Goal: Transaction & Acquisition: Obtain resource

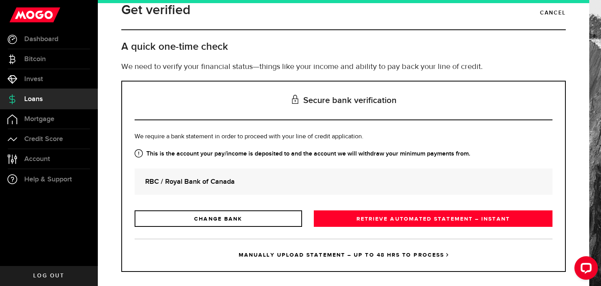
scroll to position [22, 0]
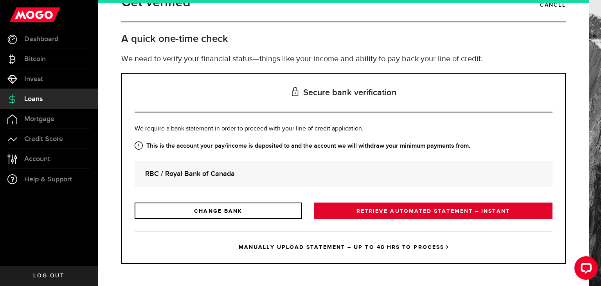
click at [482, 208] on link "RETRIEVE AUTOMATED STATEMENT – INSTANT" at bounding box center [433, 210] width 239 height 16
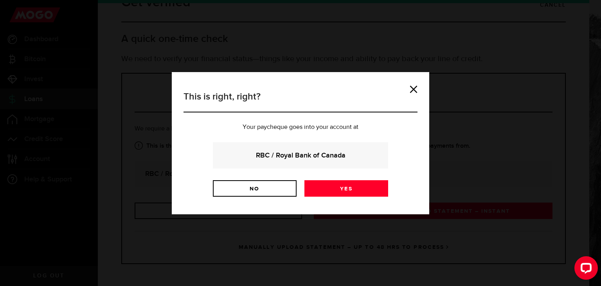
click at [339, 149] on div "RBC / Royal Bank of Canada" at bounding box center [300, 155] width 175 height 26
click at [349, 190] on link "Yes" at bounding box center [346, 188] width 84 height 16
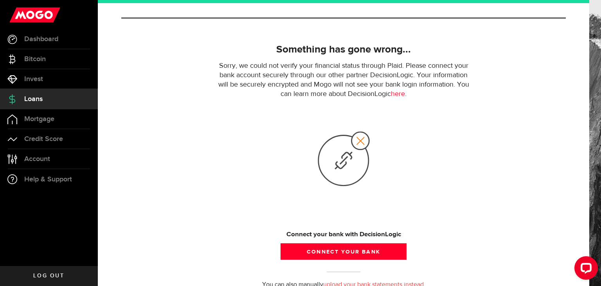
scroll to position [59, 0]
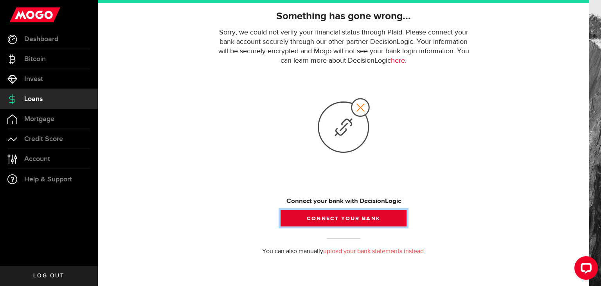
click at [358, 216] on button "Connect your bank" at bounding box center [343, 218] width 126 height 16
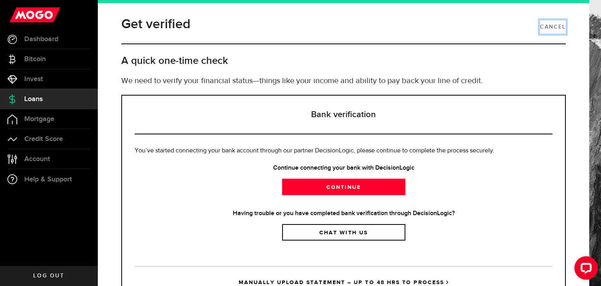
click at [552, 25] on link "Cancel" at bounding box center [553, 26] width 26 height 13
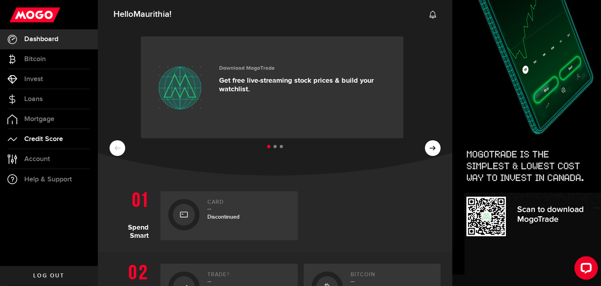
click at [54, 142] on span "Credit Score" at bounding box center [43, 138] width 39 height 7
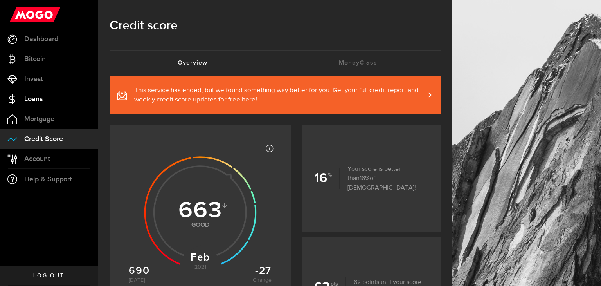
click at [42, 97] on span "Loans" at bounding box center [33, 98] width 18 height 7
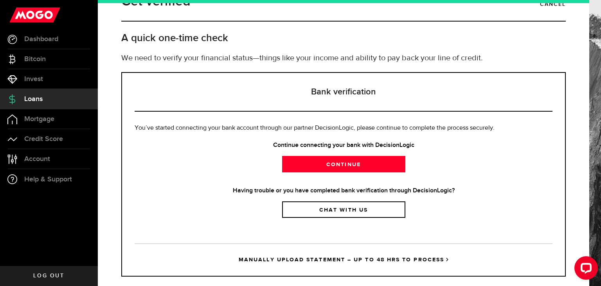
scroll to position [35, 0]
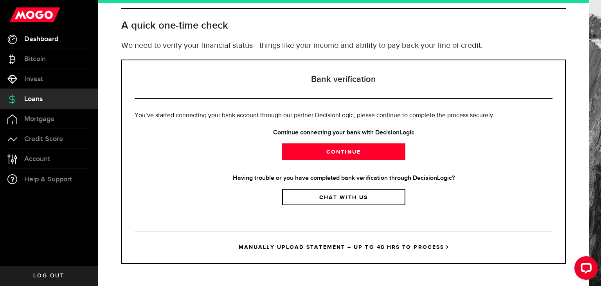
click at [45, 36] on span "Dashboard" at bounding box center [41, 39] width 34 height 7
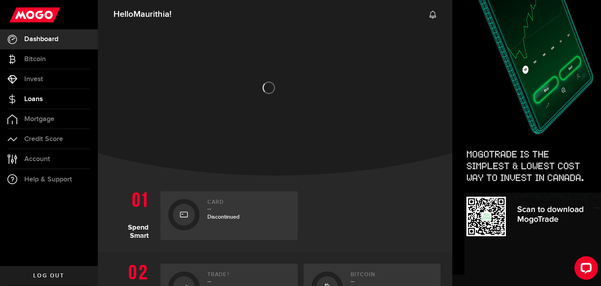
click at [41, 97] on span "Loans" at bounding box center [33, 98] width 18 height 7
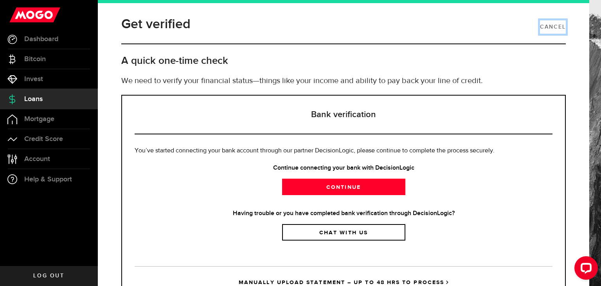
click at [549, 33] on link "Cancel" at bounding box center [553, 26] width 26 height 13
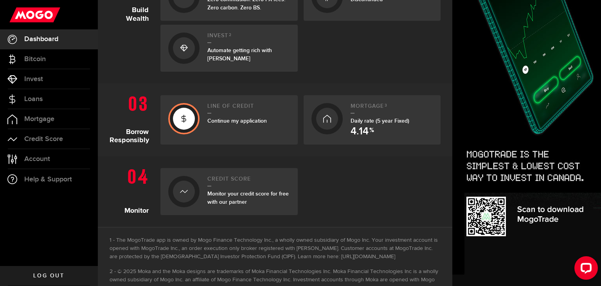
scroll to position [219, 0]
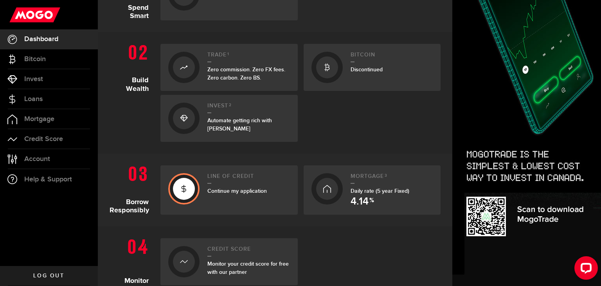
click at [239, 175] on h2 "Line of credit" at bounding box center [248, 178] width 83 height 11
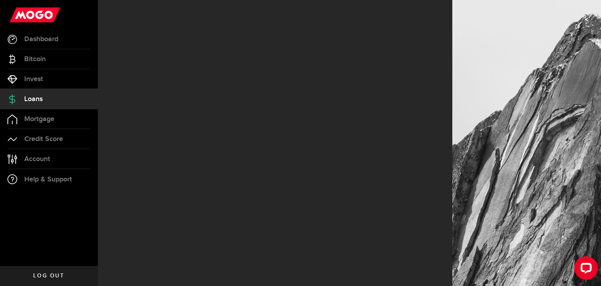
click at [239, 175] on div at bounding box center [275, 143] width 354 height 286
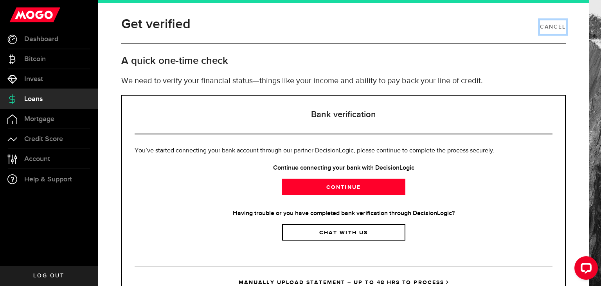
click at [554, 22] on link "Cancel" at bounding box center [553, 26] width 26 height 13
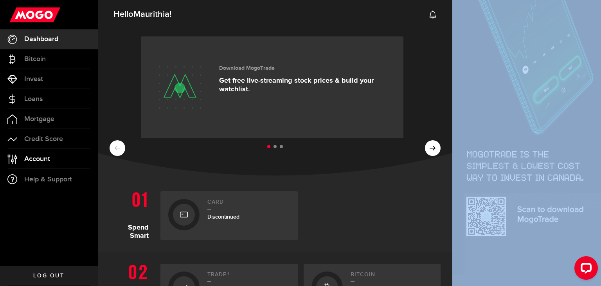
click at [34, 160] on span "Account" at bounding box center [37, 158] width 26 height 7
